Goal: Find specific page/section: Find specific page/section

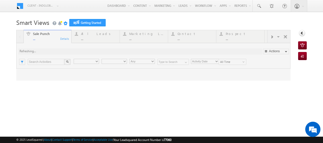
type input "Any Owner"
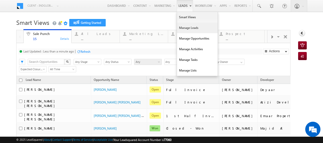
click at [185, 29] on link "Manage Leads" at bounding box center [197, 28] width 41 height 11
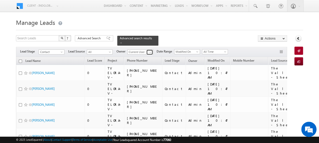
click at [150, 50] on span at bounding box center [150, 52] width 4 height 4
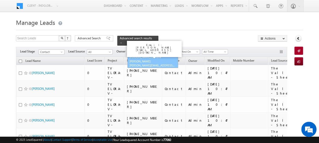
click at [138, 54] on link "[PERSON_NAME] Zainulla Haque [EMAIL_ADDRESS][DOMAIN_NAME]" at bounding box center [152, 61] width 51 height 14
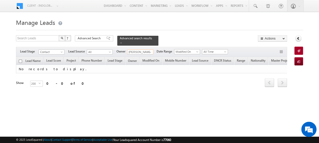
type input "[PERSON_NAME] Zainulla [PERSON_NAME]"
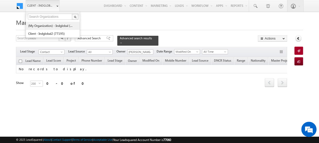
click at [56, 26] on link "(My Organization) - indglobal (48060)" at bounding box center [51, 26] width 46 height 8
